Goal: Task Accomplishment & Management: Manage account settings

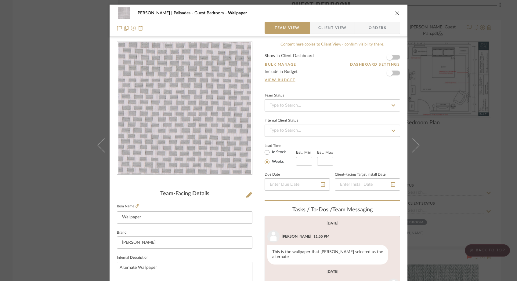
scroll to position [118, 0]
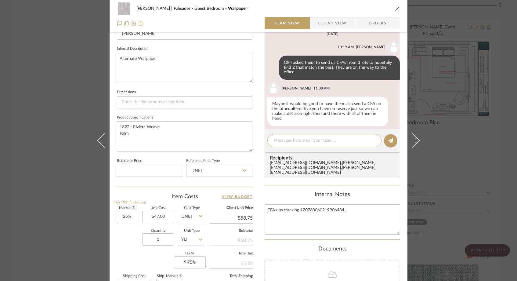
click at [52, 98] on div "[PERSON_NAME] | Palisades Guest Bedroom Wallpaper Team View Client View Orders …" at bounding box center [258, 140] width 517 height 281
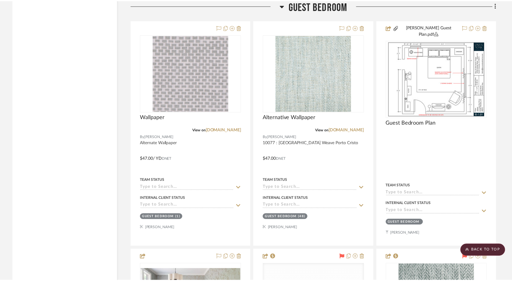
scroll to position [3305, 0]
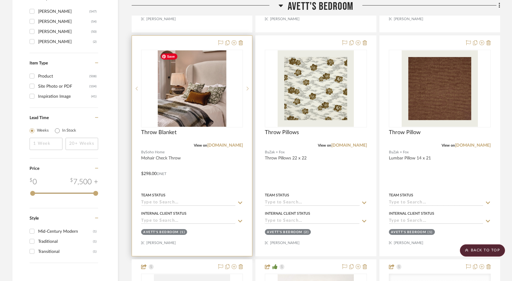
scroll to position [996, 0]
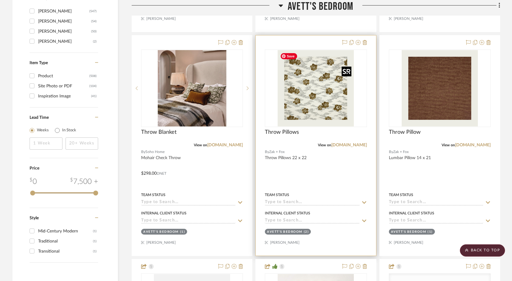
click at [328, 117] on img "0" at bounding box center [316, 88] width 76 height 76
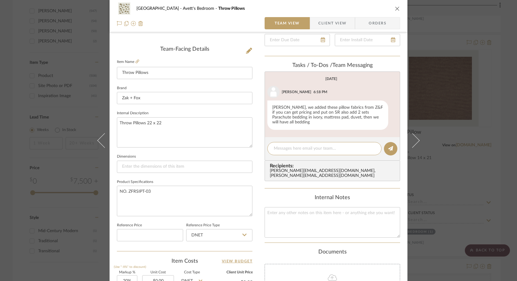
scroll to position [152, 0]
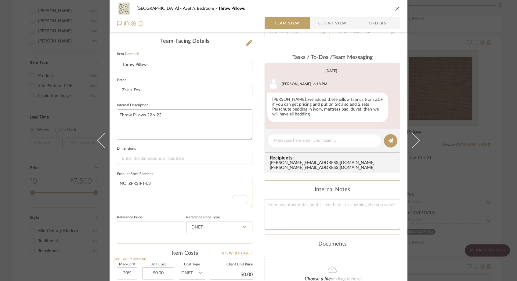
drag, startPoint x: 156, startPoint y: 184, endPoint x: 115, endPoint y: 183, distance: 40.6
click at [117, 183] on textarea "NO. ZFRSIPT-03" at bounding box center [184, 192] width 135 height 30
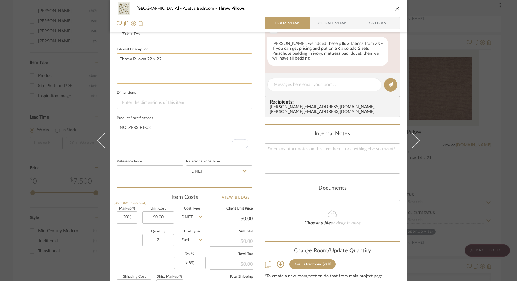
scroll to position [209, 0]
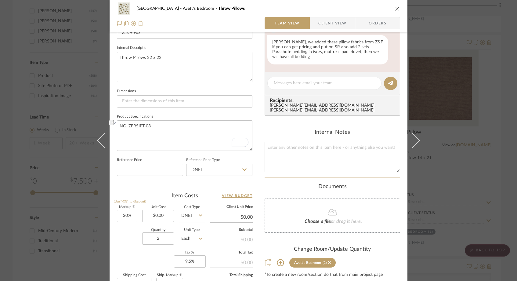
click at [396, 11] on icon "close" at bounding box center [397, 8] width 5 height 5
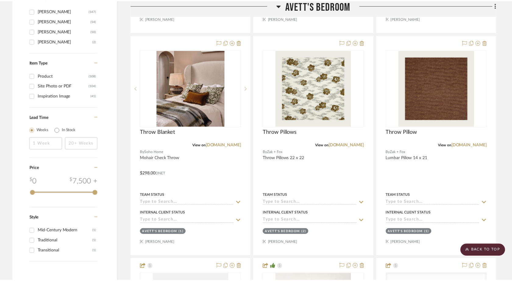
scroll to position [996, 0]
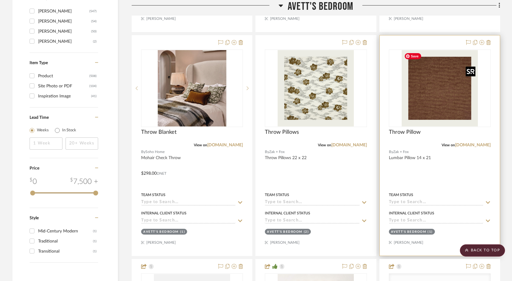
click at [446, 80] on img "0" at bounding box center [440, 88] width 76 height 76
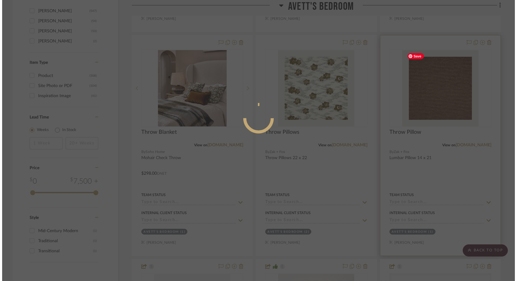
scroll to position [0, 0]
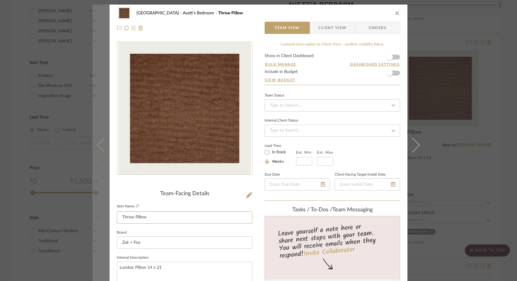
drag, startPoint x: 154, startPoint y: 216, endPoint x: 106, endPoint y: 216, distance: 48.2
click at [106, 216] on mat-dialog-content "[GEOGRAPHIC_DATA]'s Bedroom Throw Pillow Team View Client View Orders Team-Faci…" at bounding box center [258, 286] width 332 height 563
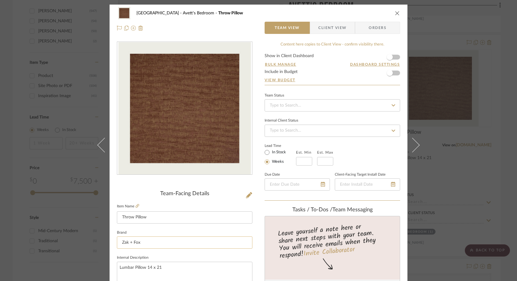
click at [187, 240] on input "Zak + Fox" at bounding box center [184, 242] width 135 height 12
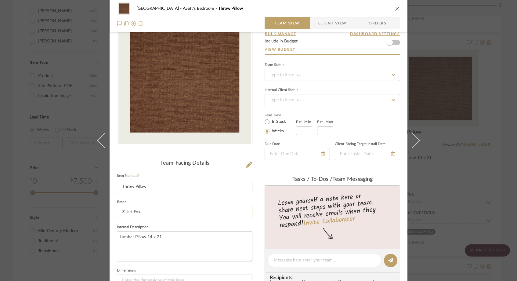
scroll to position [41, 0]
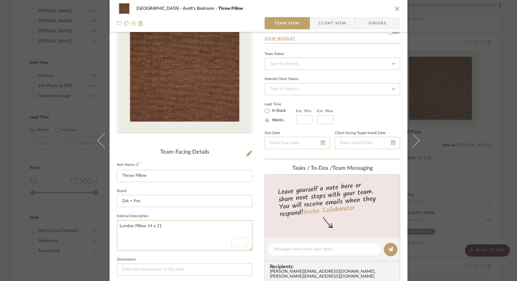
drag, startPoint x: 159, startPoint y: 224, endPoint x: 112, endPoint y: 225, distance: 46.7
click at [112, 225] on div "[GEOGRAPHIC_DATA]'s Bedroom Throw Pillow Team View Client View Orders Team-Faci…" at bounding box center [258, 244] width 298 height 563
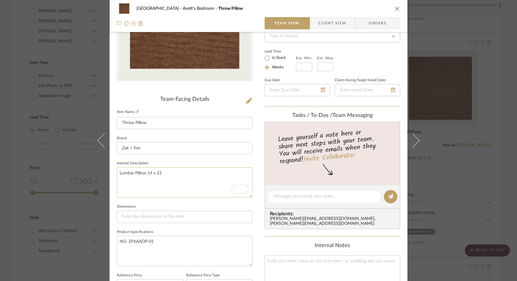
scroll to position [104, 0]
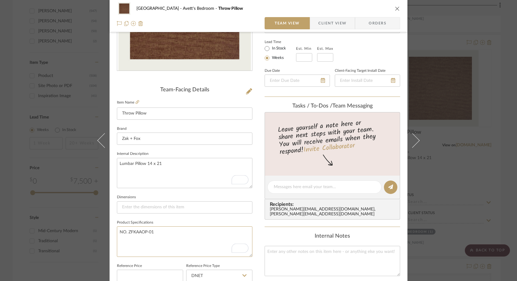
drag, startPoint x: 158, startPoint y: 233, endPoint x: 113, endPoint y: 232, distance: 45.1
click at [113, 232] on div "[GEOGRAPHIC_DATA]'s Bedroom Throw Pillow Team View Client View Orders Team-Faci…" at bounding box center [258, 182] width 298 height 563
click at [135, 102] on icon at bounding box center [137, 102] width 4 height 4
click at [57, 205] on div "[GEOGRAPHIC_DATA]'s Bedroom Throw Pillow Team View Client View Orders Team-Faci…" at bounding box center [258, 140] width 517 height 281
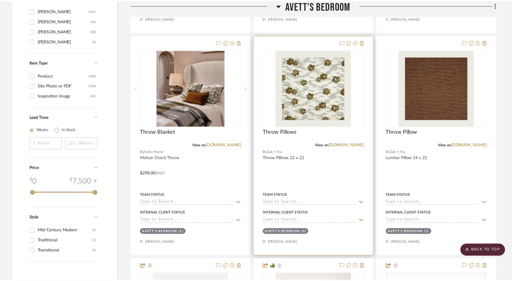
scroll to position [996, 0]
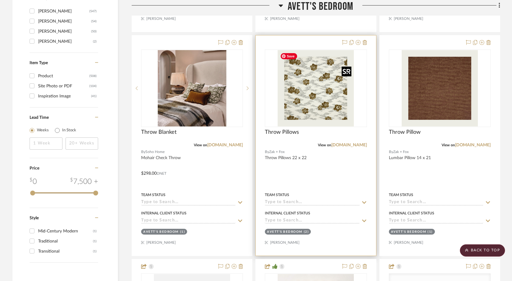
click at [328, 109] on img "0" at bounding box center [316, 88] width 76 height 76
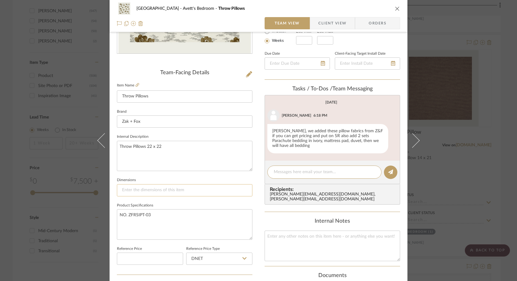
scroll to position [152, 0]
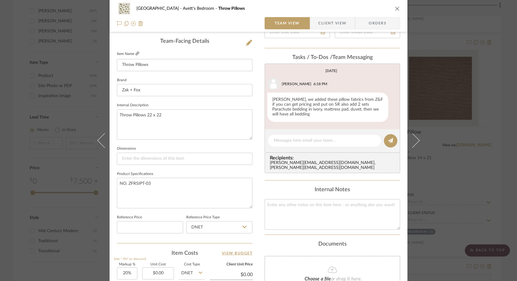
click at [135, 53] on icon at bounding box center [137, 54] width 4 height 4
click at [395, 7] on icon "close" at bounding box center [397, 8] width 5 height 5
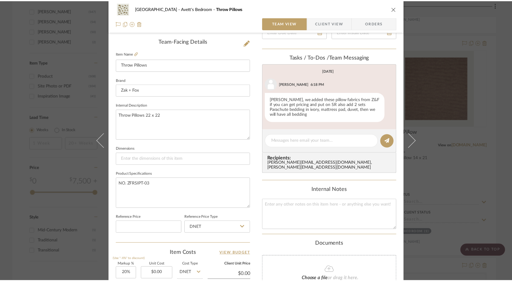
scroll to position [996, 0]
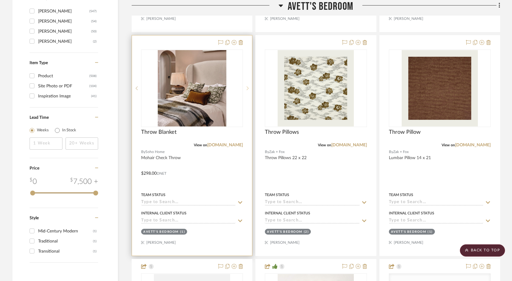
click at [248, 88] on icon at bounding box center [248, 88] width 2 height 4
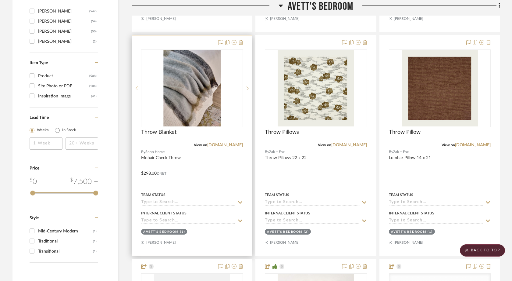
click at [135, 87] on sr-prev-btn at bounding box center [136, 88] width 9 height 4
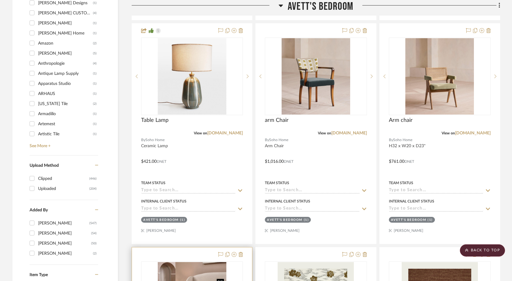
scroll to position [756, 0]
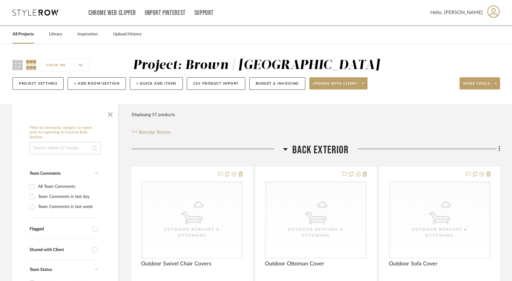
click at [27, 37] on link "All Projects" at bounding box center [23, 34] width 21 height 8
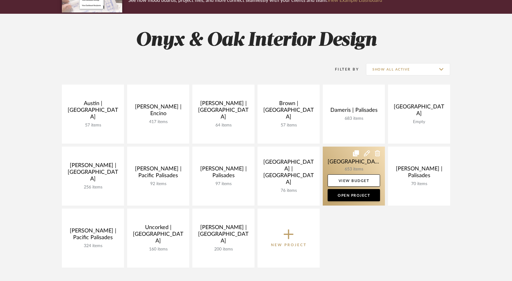
scroll to position [67, 0]
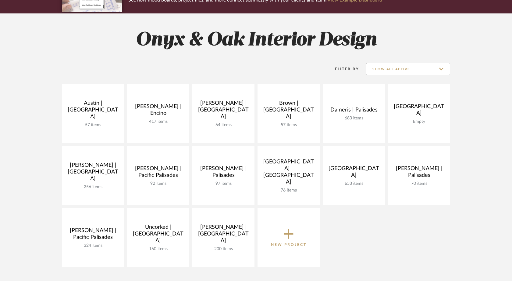
click at [423, 68] on input "Show All Active" at bounding box center [408, 69] width 84 height 12
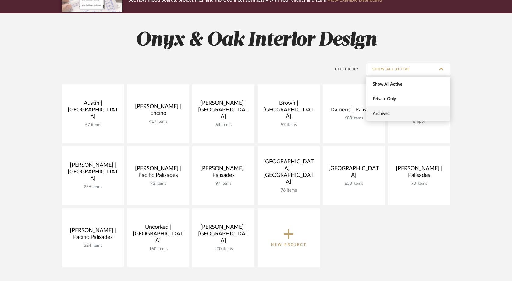
click at [380, 113] on span "Archived" at bounding box center [409, 113] width 72 height 5
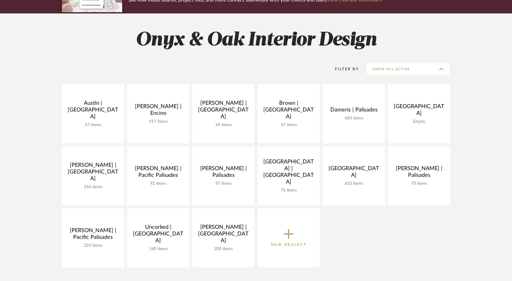
type input "Archived"
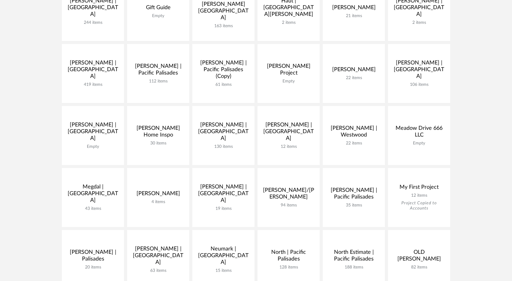
scroll to position [294, 0]
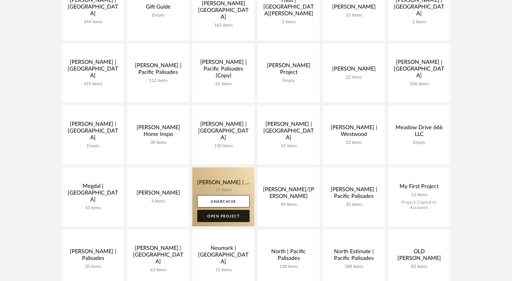
click at [228, 217] on link "Open Project" at bounding box center [223, 215] width 52 height 12
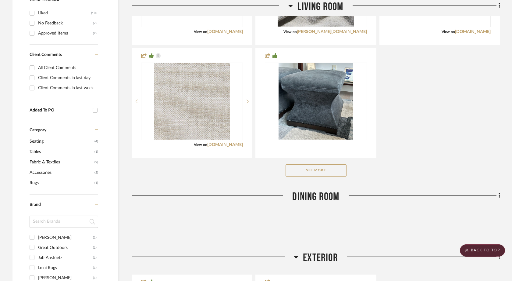
scroll to position [365, 0]
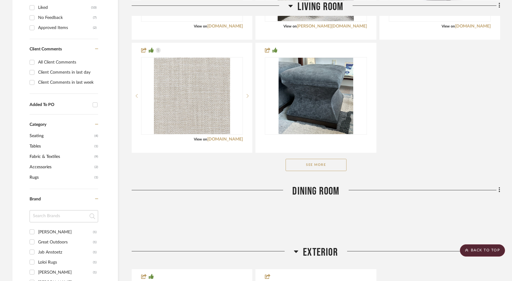
click at [300, 159] on button "See More" at bounding box center [316, 165] width 61 height 12
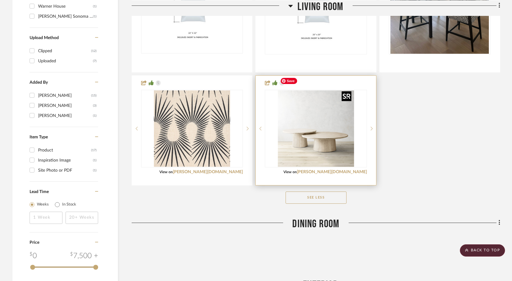
scroll to position [662, 0]
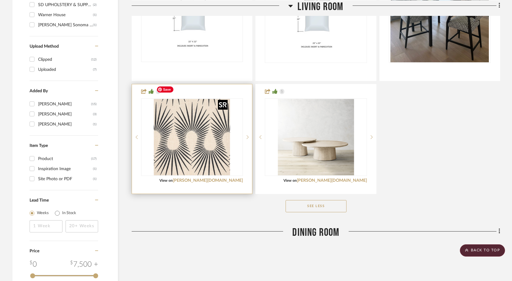
click at [0, 0] on img at bounding box center [0, 0] width 0 height 0
click at [250, 135] on sr-next-btn at bounding box center [247, 137] width 9 height 4
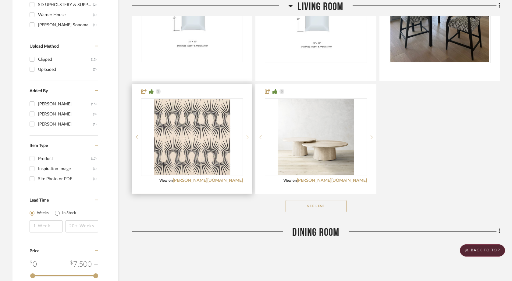
click at [249, 135] on sr-next-btn at bounding box center [247, 137] width 9 height 4
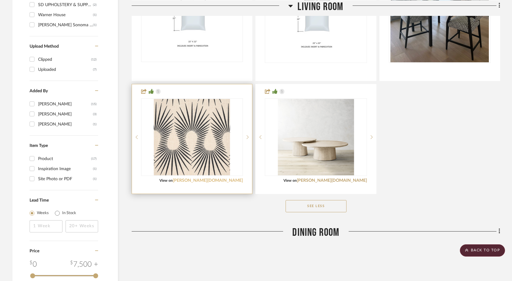
click at [220, 178] on link "schumacher.com" at bounding box center [208, 180] width 70 height 4
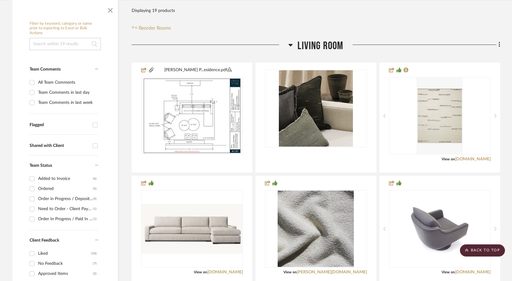
scroll to position [0, 0]
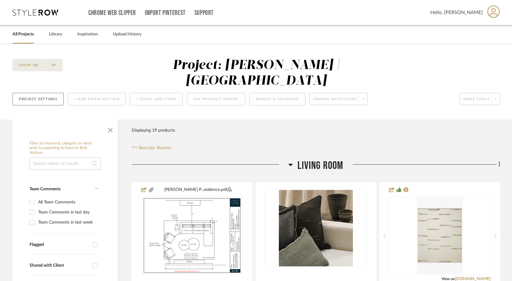
click at [42, 93] on button "Project Settings" at bounding box center [38, 99] width 51 height 13
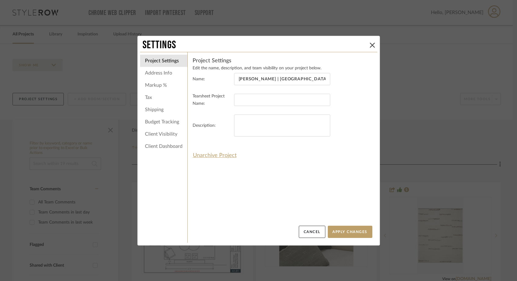
click at [148, 87] on li "Markup %" at bounding box center [163, 85] width 47 height 12
click at [153, 85] on li "Markup %" at bounding box center [163, 85] width 47 height 12
click at [307, 234] on button "Cancel" at bounding box center [312, 231] width 27 height 12
